Goal: Check status: Check status

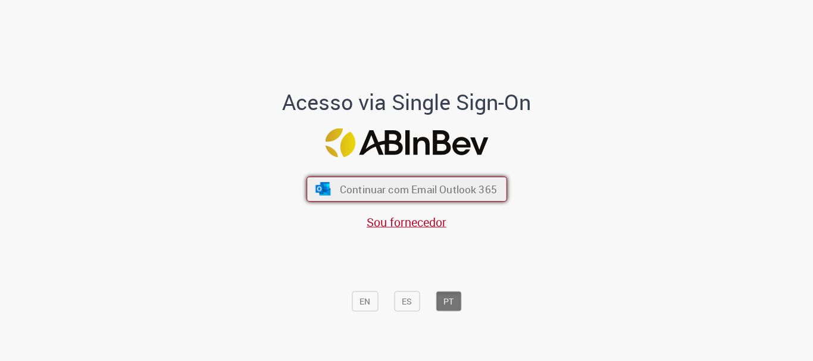
click at [414, 191] on span "Continuar com Email Outlook 365" at bounding box center [417, 190] width 157 height 14
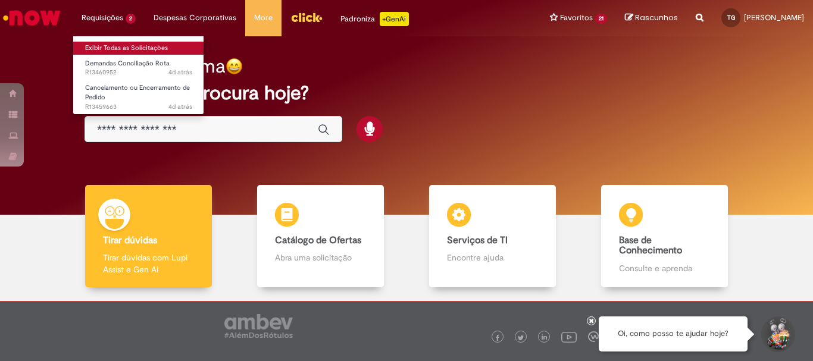
click at [121, 50] on link "Exibir Todas as Solicitações" at bounding box center [138, 48] width 131 height 13
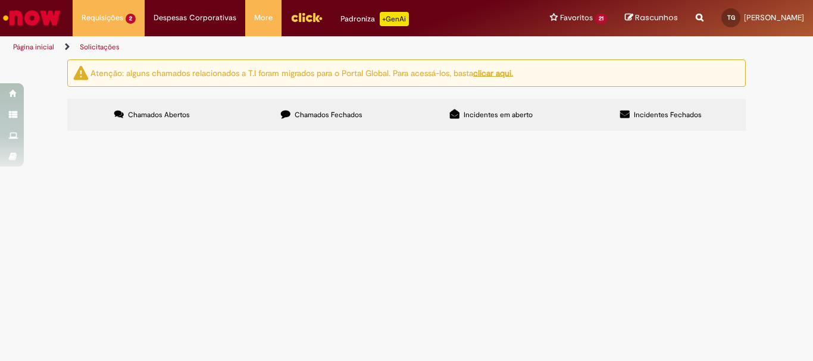
click at [0, 0] on span "Cancelamento ou Encerramento de Pedido" at bounding box center [0, 0] width 0 height 0
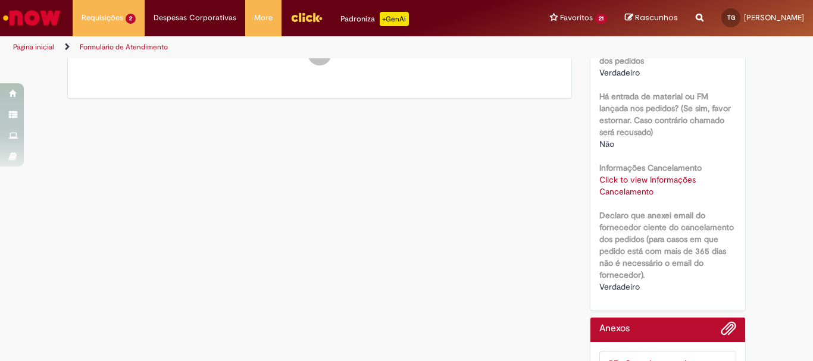
scroll to position [490, 0]
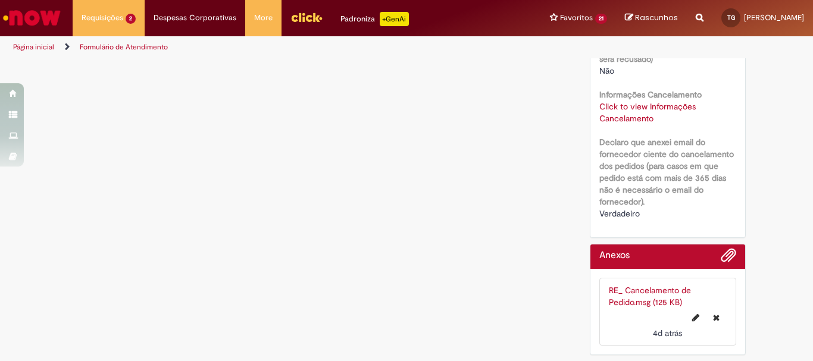
click at [641, 104] on link "Click to view Informações Cancelamento" at bounding box center [648, 112] width 96 height 23
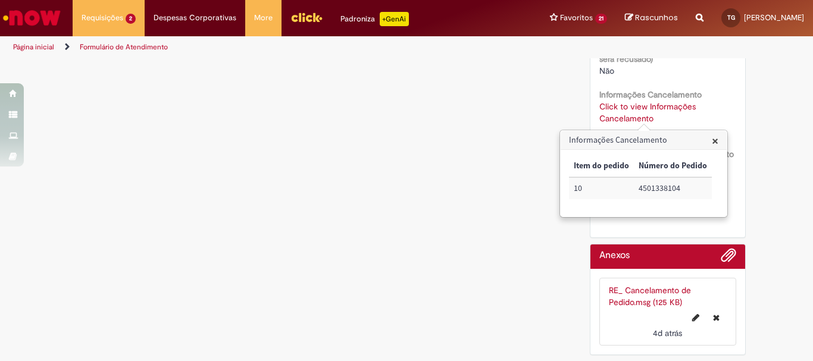
click at [710, 143] on h3 "Informações Cancelamento" at bounding box center [644, 140] width 166 height 19
drag, startPoint x: 720, startPoint y: 135, endPoint x: 714, endPoint y: 140, distance: 7.2
click at [719, 135] on h3 "Informações Cancelamento" at bounding box center [644, 140] width 166 height 19
click at [713, 141] on span "×" at bounding box center [715, 141] width 7 height 16
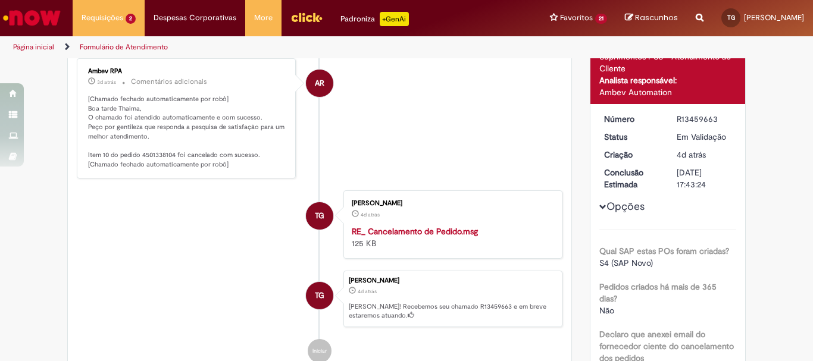
scroll to position [0, 0]
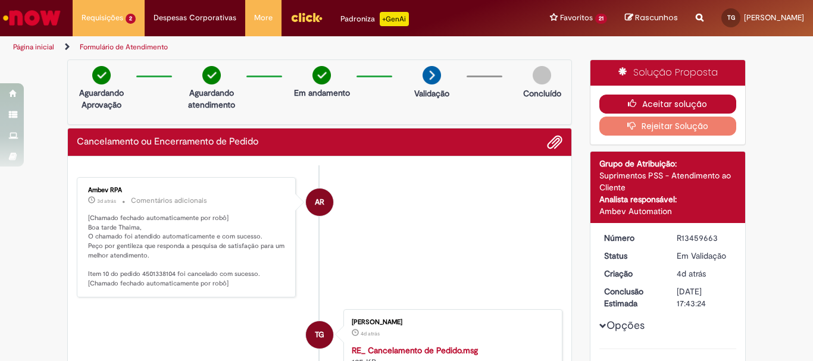
click at [673, 105] on button "Aceitar solução" at bounding box center [669, 104] width 138 height 19
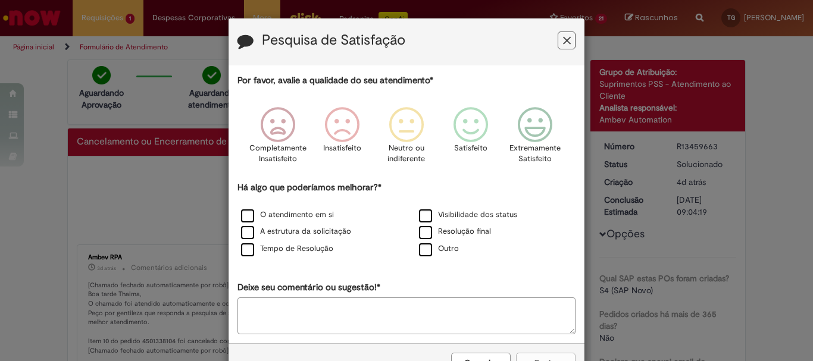
click at [563, 36] on icon "Feedback" at bounding box center [567, 41] width 8 height 13
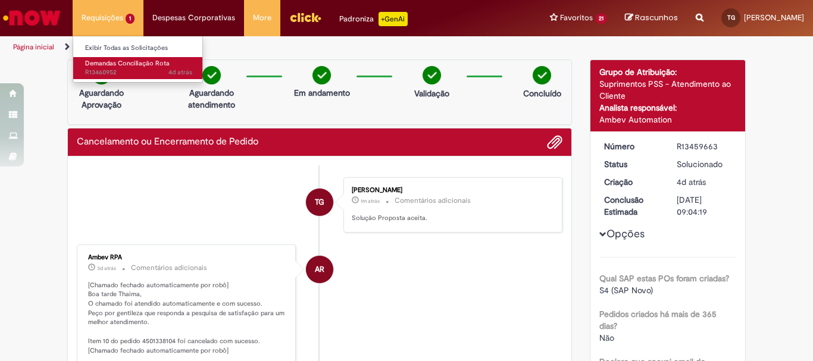
click at [117, 61] on span "Demandas Conciliação Rota" at bounding box center [127, 63] width 85 height 9
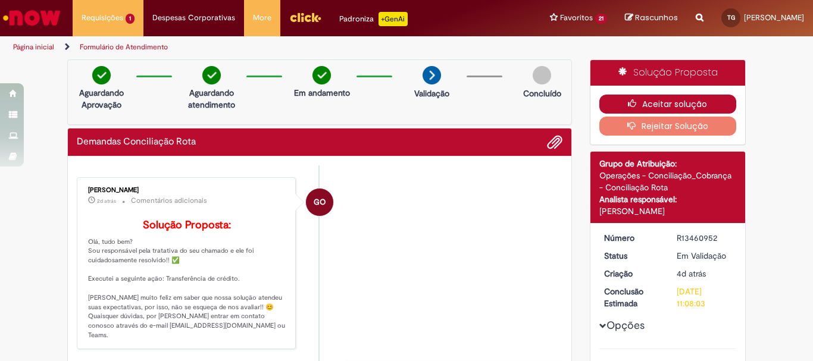
click at [653, 109] on button "Aceitar solução" at bounding box center [669, 104] width 138 height 19
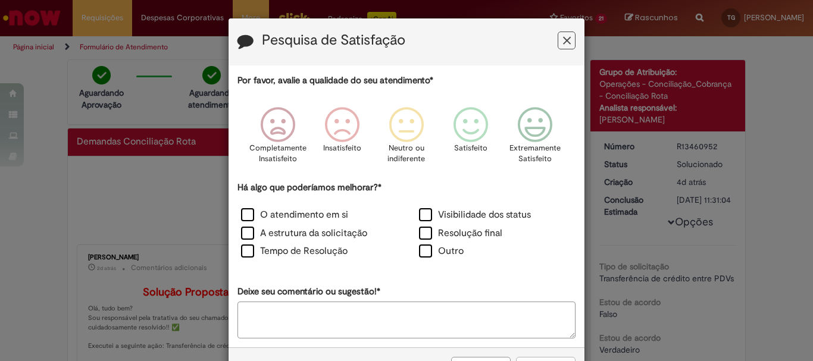
click at [563, 44] on icon "Feedback" at bounding box center [567, 41] width 8 height 13
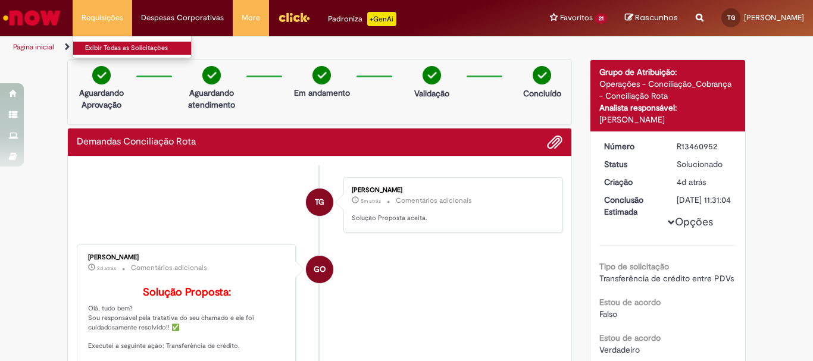
click at [126, 42] on link "Exibir Todas as Solicitações" at bounding box center [138, 48] width 131 height 13
